Goal: Task Accomplishment & Management: Manage account settings

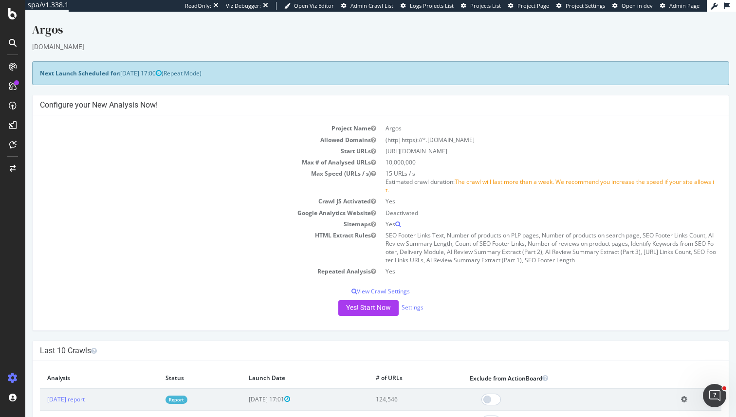
click at [419, 313] on div "Yes! Start Now Settings" at bounding box center [381, 308] width 682 height 16
click at [417, 302] on div "Yes! Start Now Settings" at bounding box center [381, 308] width 682 height 16
click at [415, 309] on link "Settings" at bounding box center [413, 307] width 22 height 8
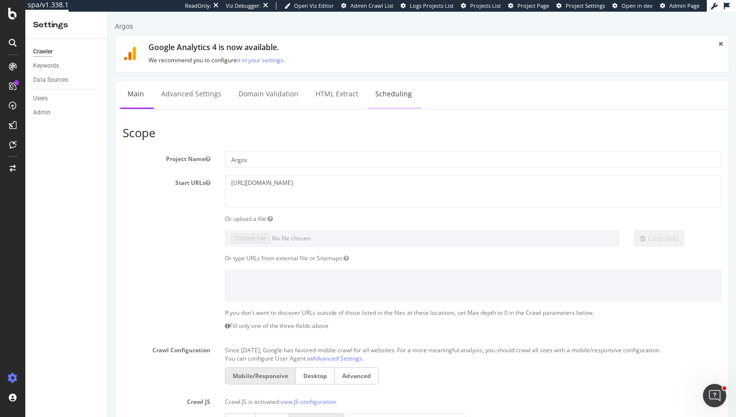
click at [384, 97] on link "Scheduling" at bounding box center [393, 94] width 51 height 27
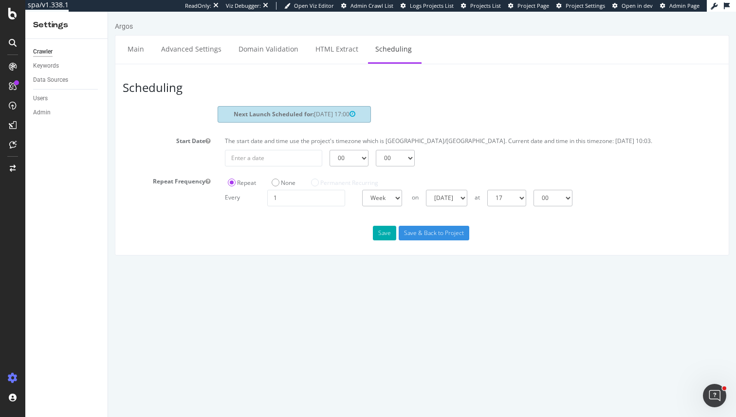
click at [93, 245] on div "Crawler Keywords Data Sources Users Admin" at bounding box center [66, 228] width 82 height 378
